Goal: Task Accomplishment & Management: Manage account settings

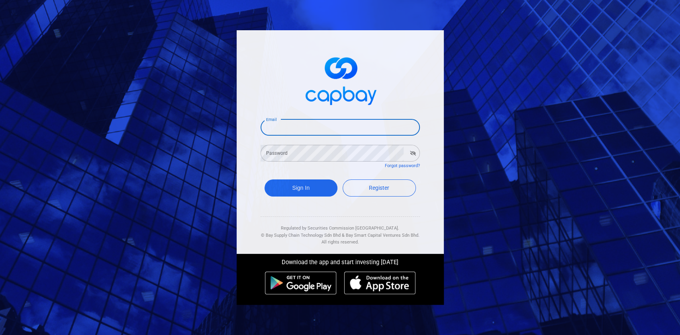
click at [342, 129] on input "Email" at bounding box center [339, 127] width 159 height 17
click at [413, 153] on icon "button" at bounding box center [413, 153] width 6 height 5
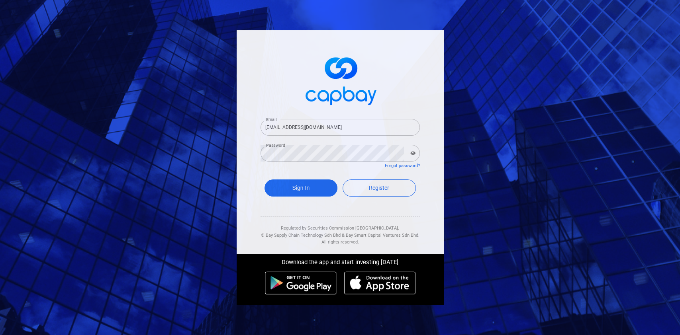
click at [342, 131] on input "[EMAIL_ADDRESS][DOMAIN_NAME]" at bounding box center [339, 127] width 159 height 17
drag, startPoint x: 322, startPoint y: 129, endPoint x: 295, endPoint y: 128, distance: 26.7
click at [295, 128] on input "[EMAIL_ADDRESS][DOMAIN_NAME]" at bounding box center [339, 127] width 159 height 17
type input "[EMAIL_ADDRESS][DOMAIN_NAME]"
click at [304, 191] on button "Sign In" at bounding box center [300, 188] width 73 height 17
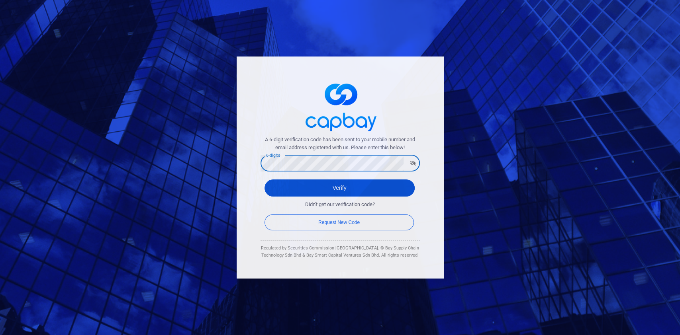
click at [276, 189] on button "Verify" at bounding box center [339, 188] width 150 height 17
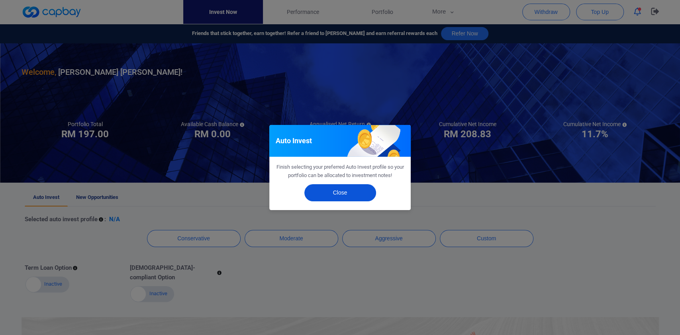
click at [350, 195] on button "Close" at bounding box center [340, 192] width 72 height 17
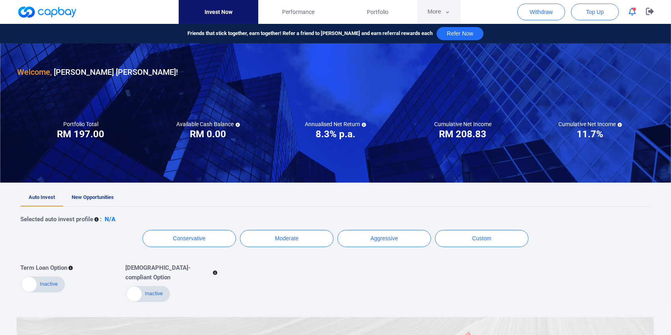
click at [438, 18] on button "More" at bounding box center [439, 12] width 43 height 24
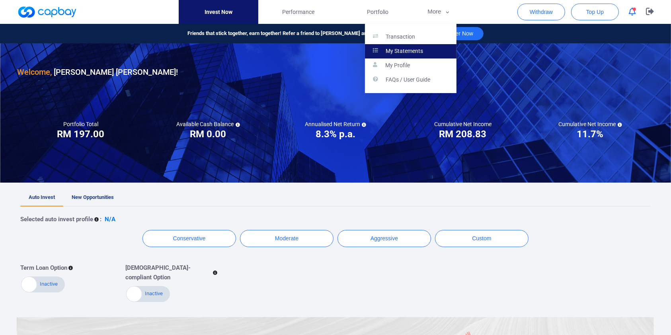
click at [409, 57] on link "My Statements" at bounding box center [411, 51] width 92 height 14
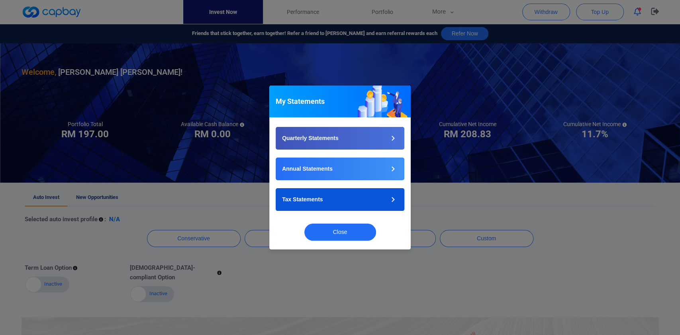
click at [328, 195] on button "Tax Statements" at bounding box center [340, 199] width 129 height 23
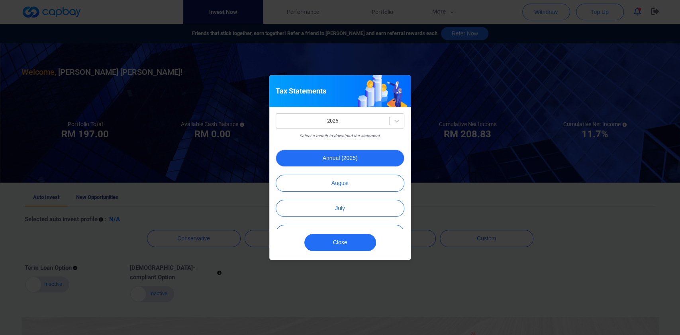
click at [364, 161] on button "Annual (2025)" at bounding box center [340, 158] width 129 height 17
